Goal: Task Accomplishment & Management: Manage account settings

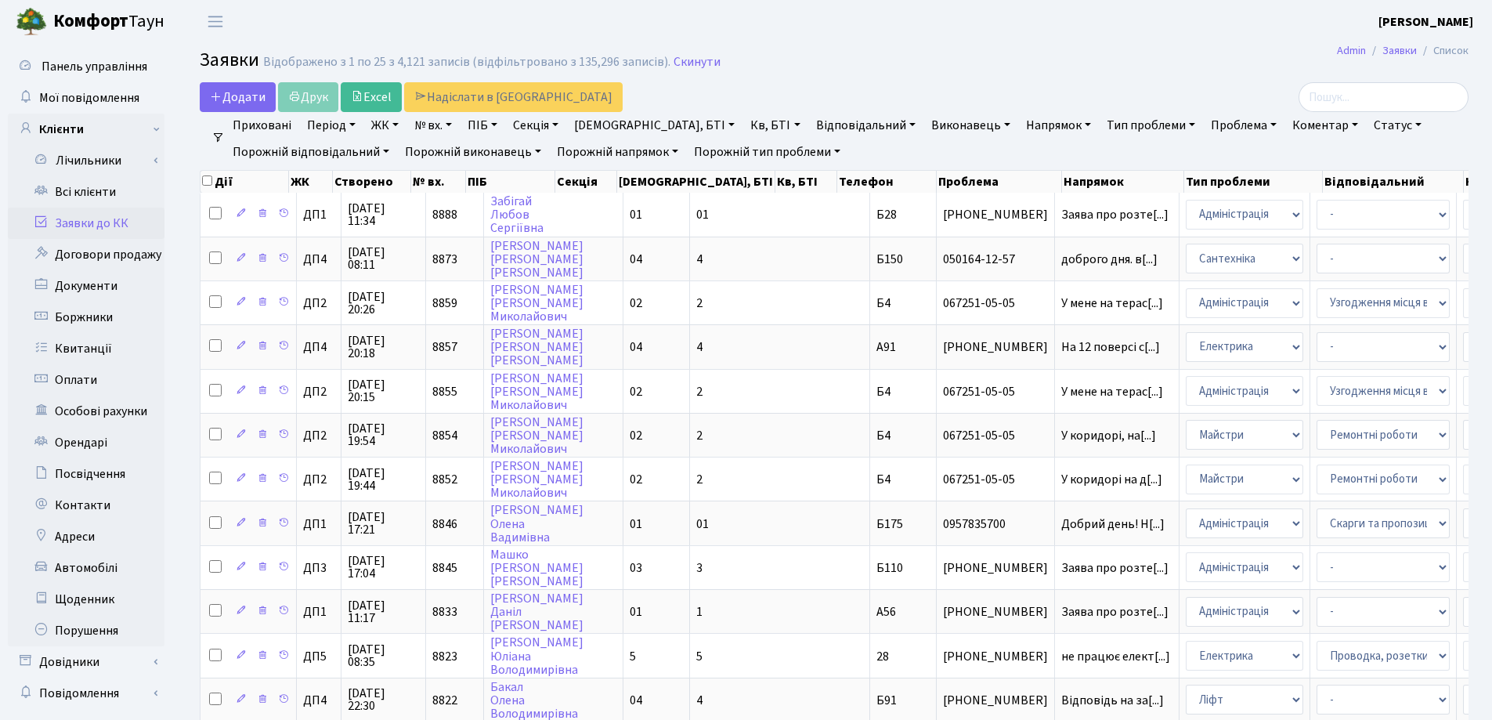
select select "25"
click at [702, 66] on link "Скинути" at bounding box center [697, 62] width 47 height 15
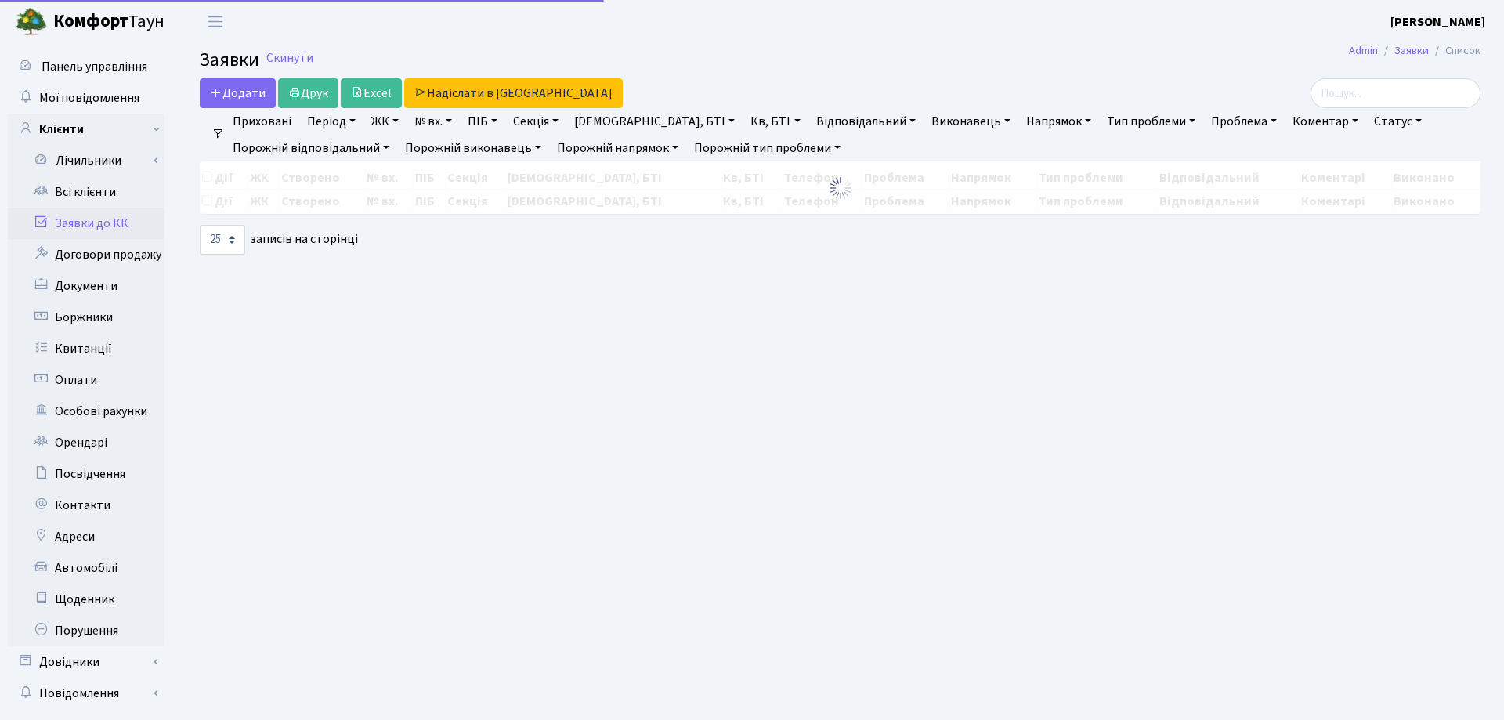
select select "25"
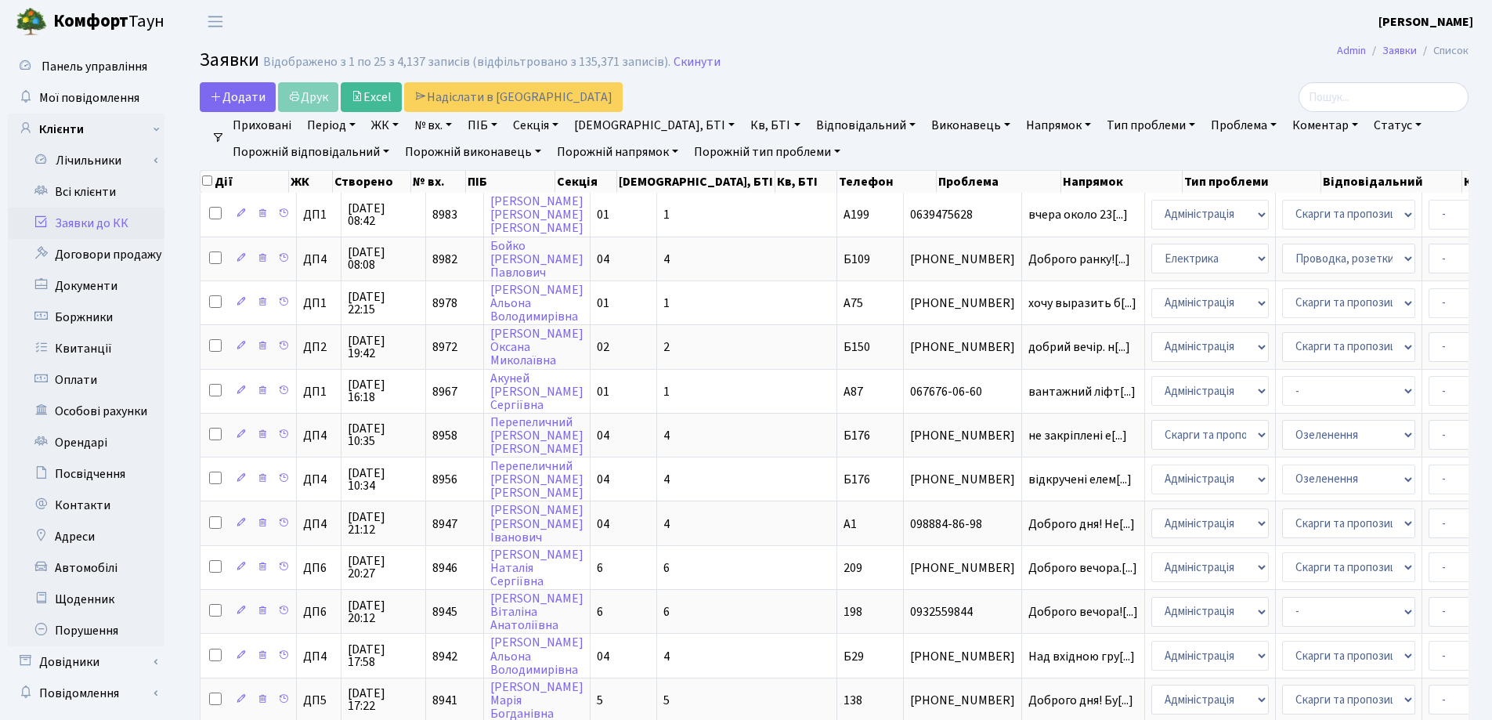
click at [93, 220] on link "Заявки до КК" at bounding box center [86, 223] width 157 height 31
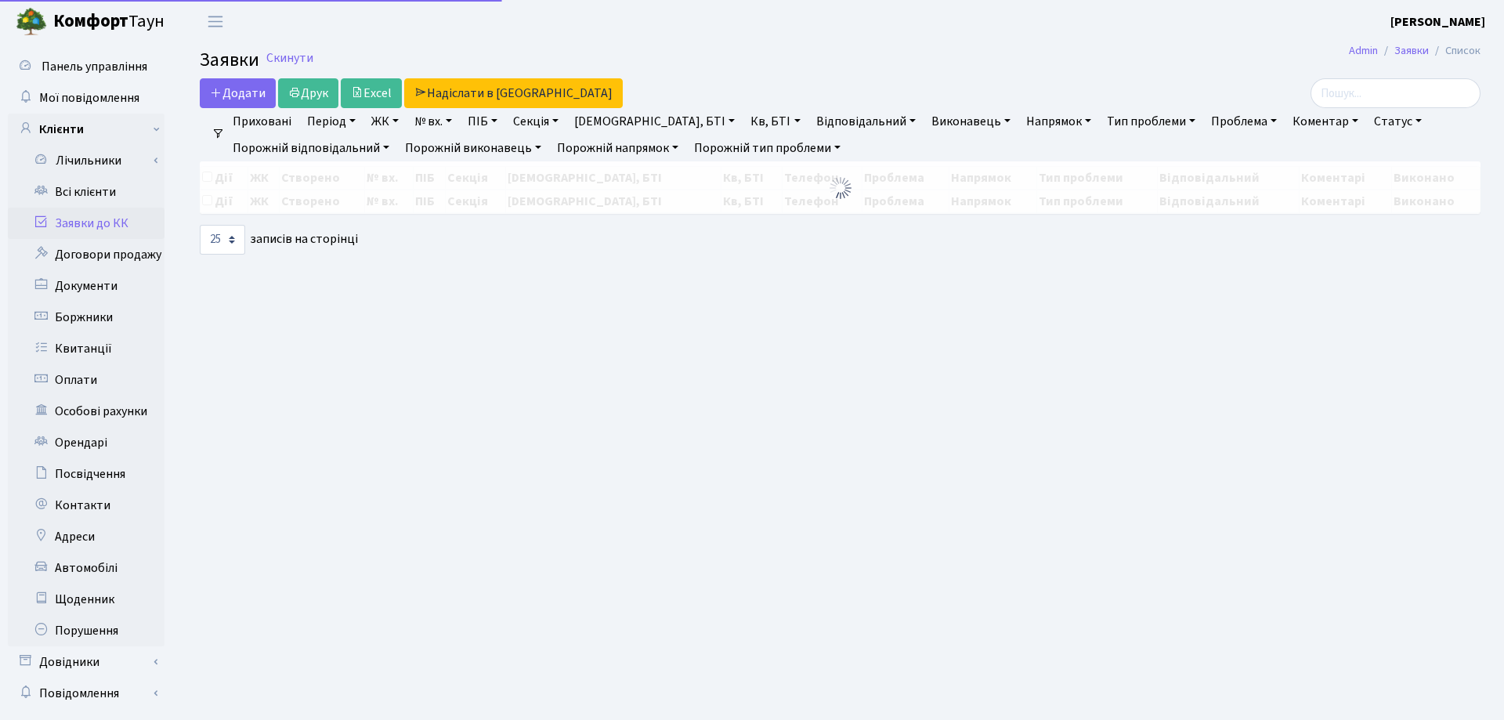
select select "25"
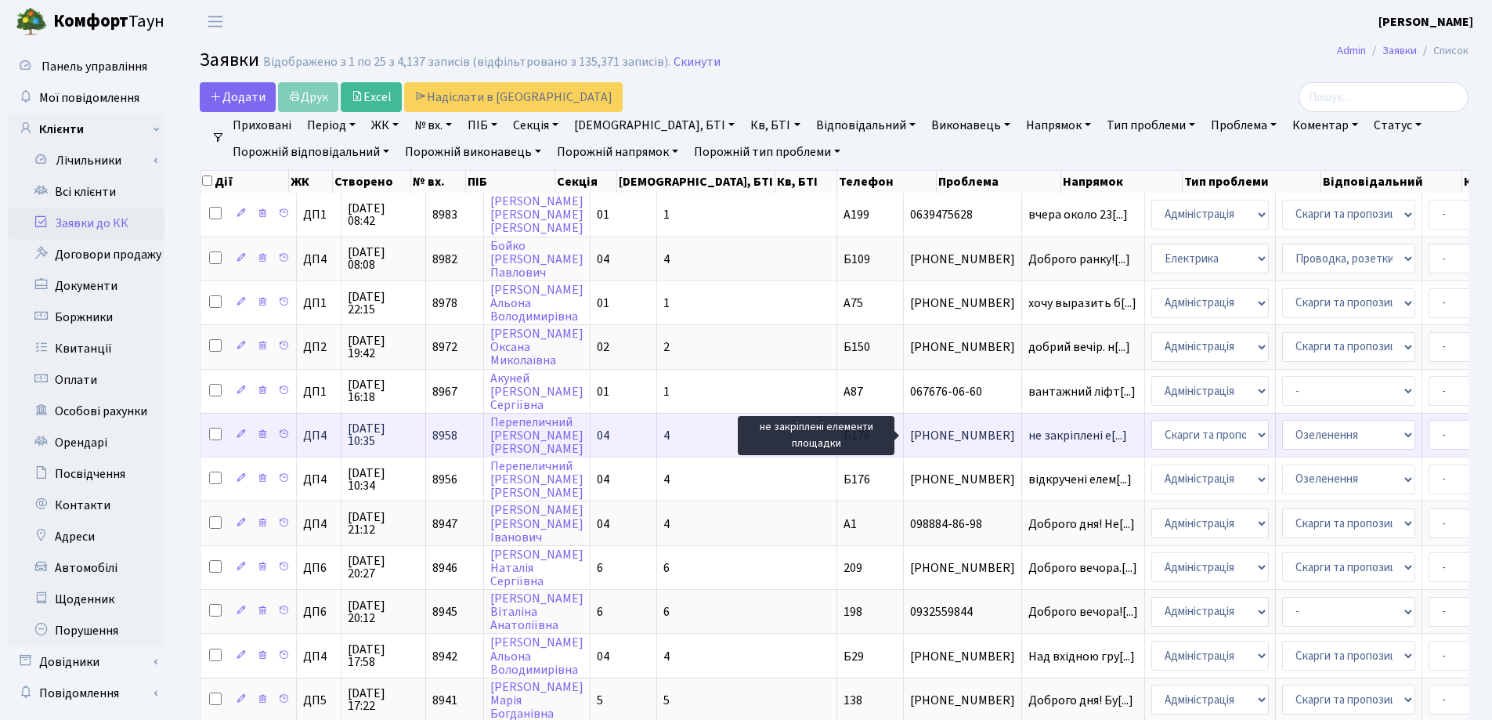
click at [1028, 440] on span "не закріплені е[...]" at bounding box center [1077, 435] width 99 height 17
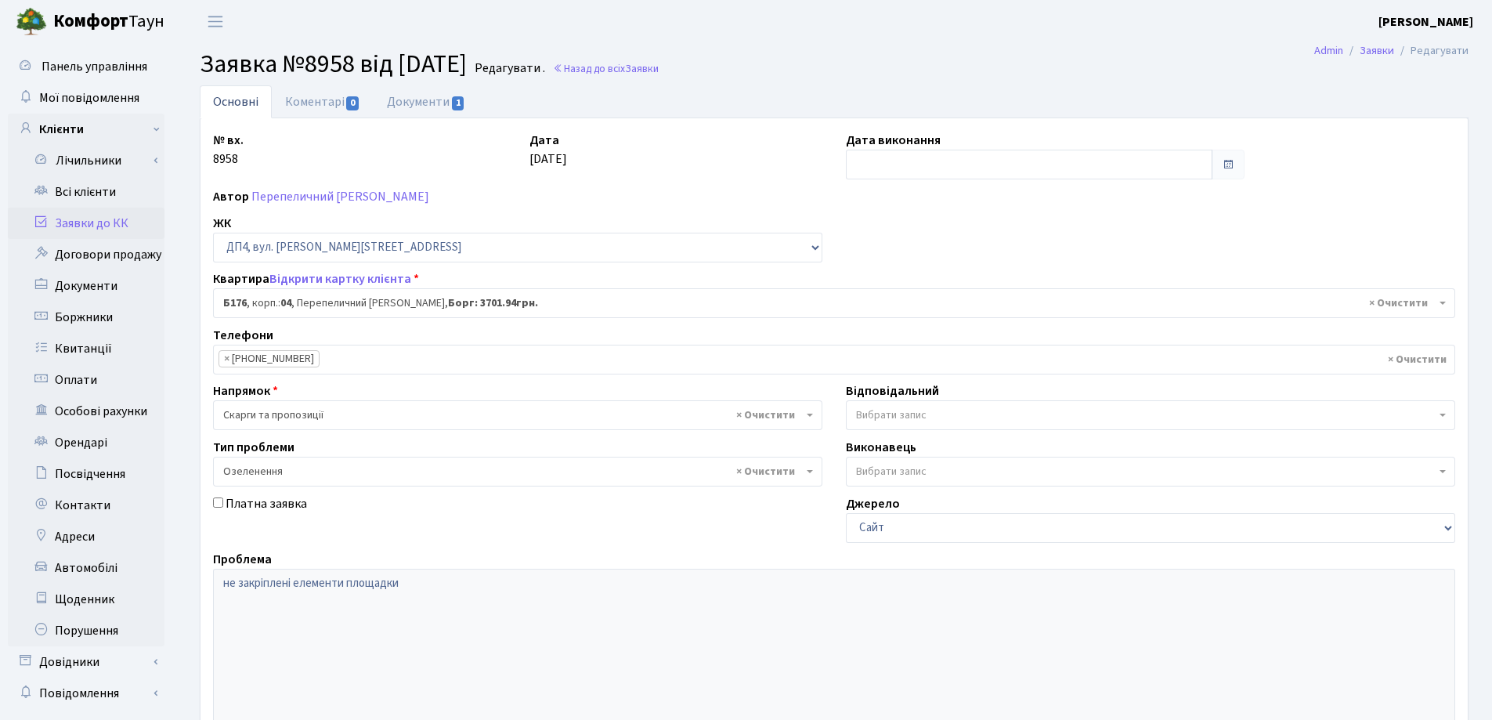
select select "34012"
select select "65"
click at [403, 102] on link "Документи 1" at bounding box center [426, 101] width 105 height 32
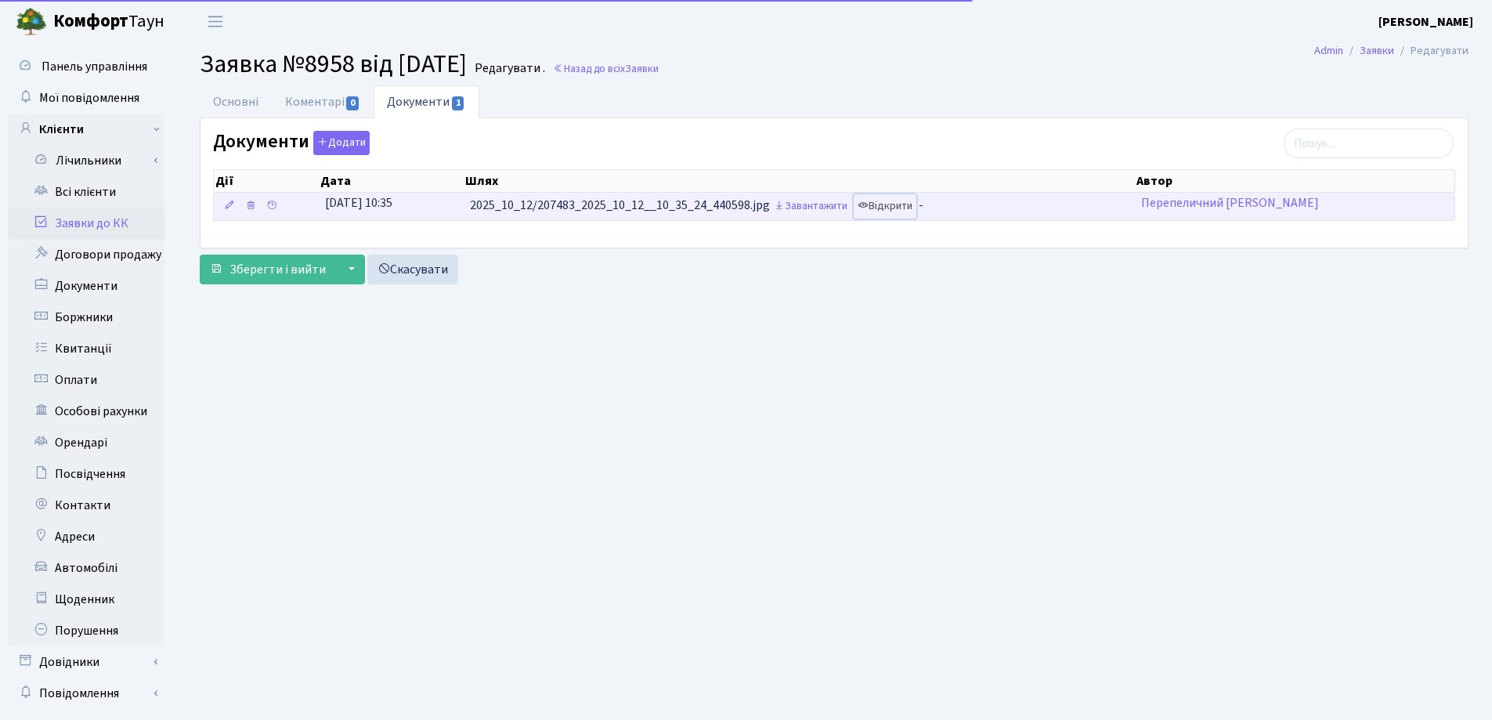
click at [901, 206] on link "Відкрити" at bounding box center [885, 206] width 63 height 24
